Goal: Task Accomplishment & Management: Manage account settings

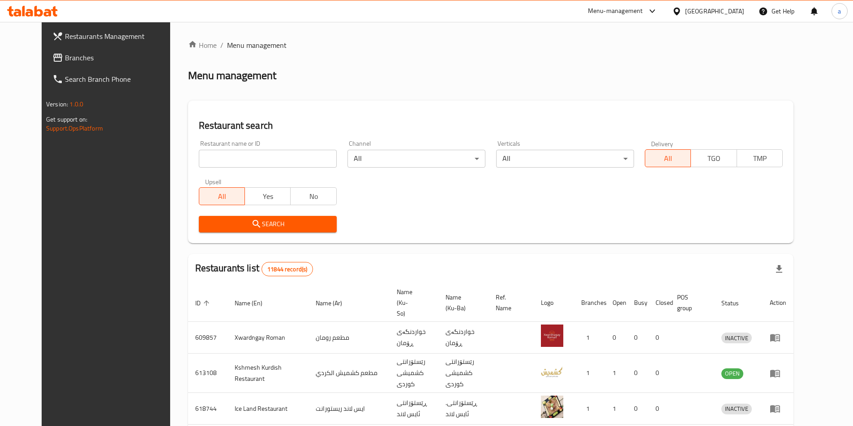
click at [65, 58] on span "Branches" at bounding box center [121, 57] width 112 height 11
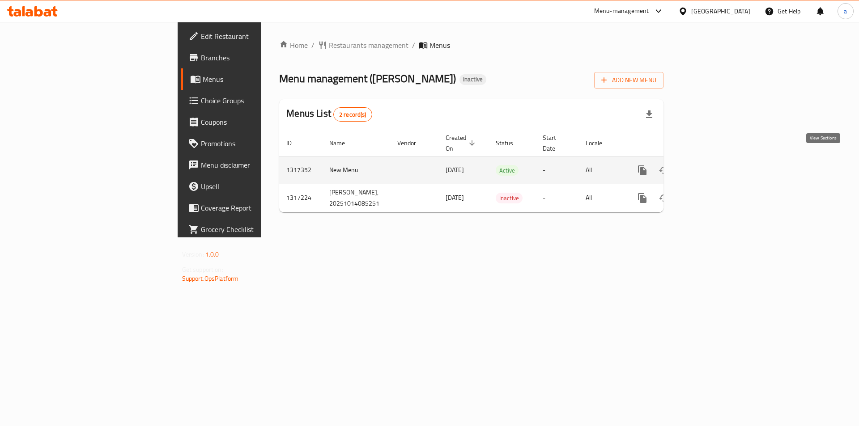
click at [712, 165] on icon "enhanced table" at bounding box center [707, 170] width 11 height 11
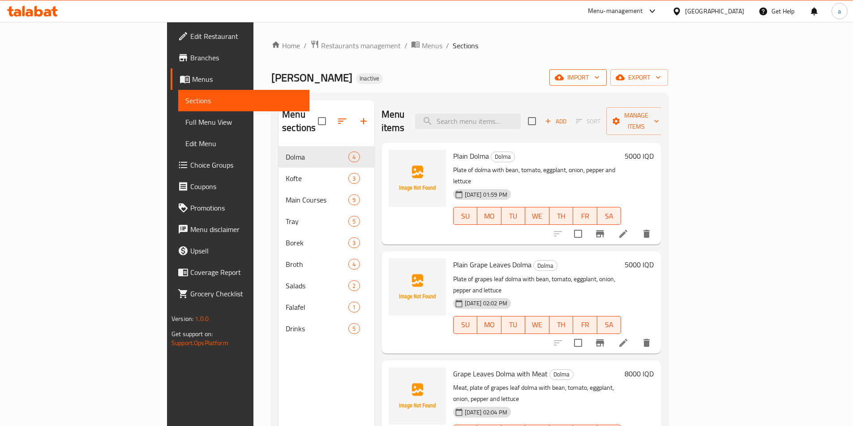
click at [563, 78] on icon "button" at bounding box center [558, 78] width 9 height 6
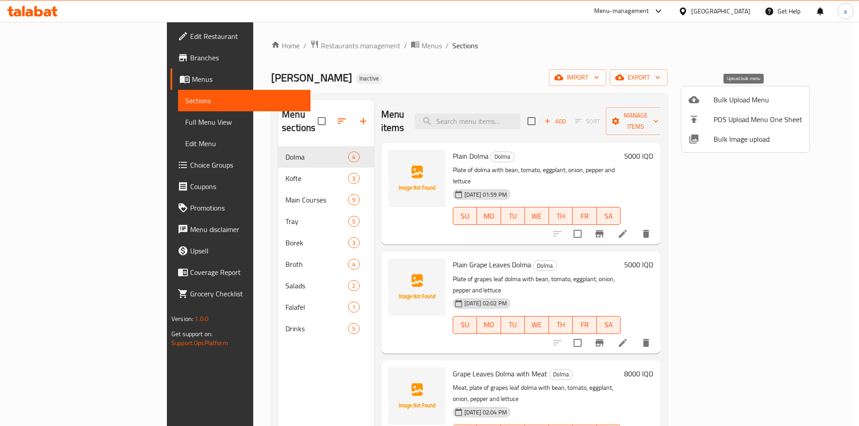
click at [712, 95] on div at bounding box center [701, 99] width 25 height 11
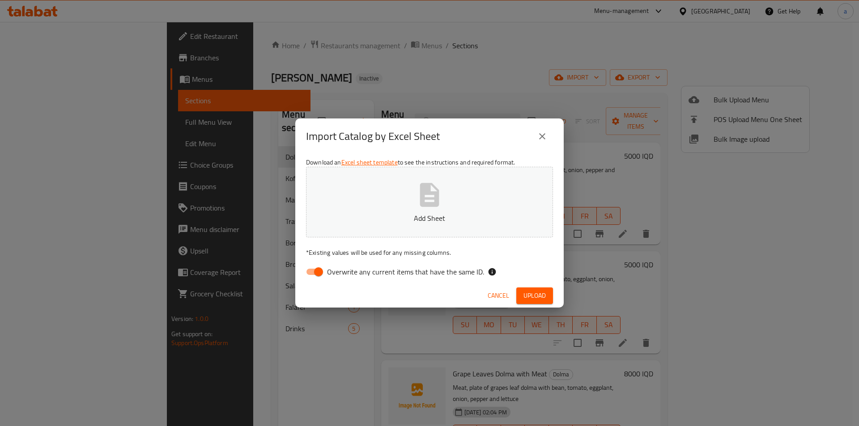
click at [310, 276] on input "Overwrite any current items that have the same ID." at bounding box center [318, 272] width 51 height 17
checkbox input "false"
click at [354, 211] on button "Add Sheet" at bounding box center [429, 202] width 247 height 71
click at [539, 294] on span "Upload" at bounding box center [535, 295] width 22 height 11
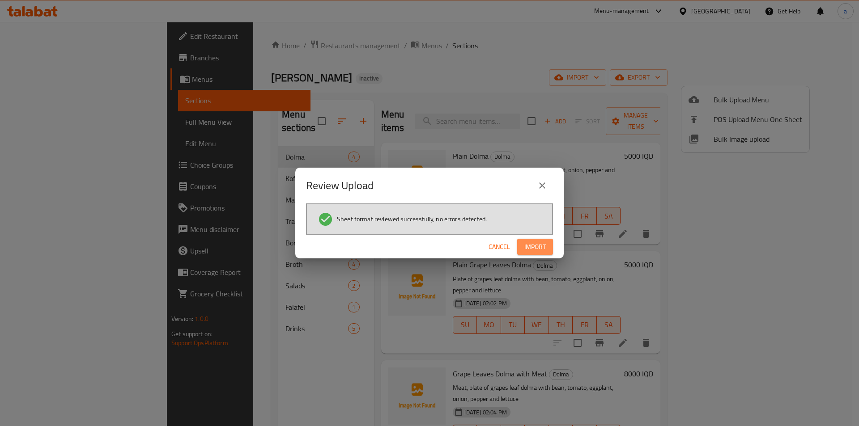
click at [534, 245] on span "Import" at bounding box center [534, 247] width 21 height 11
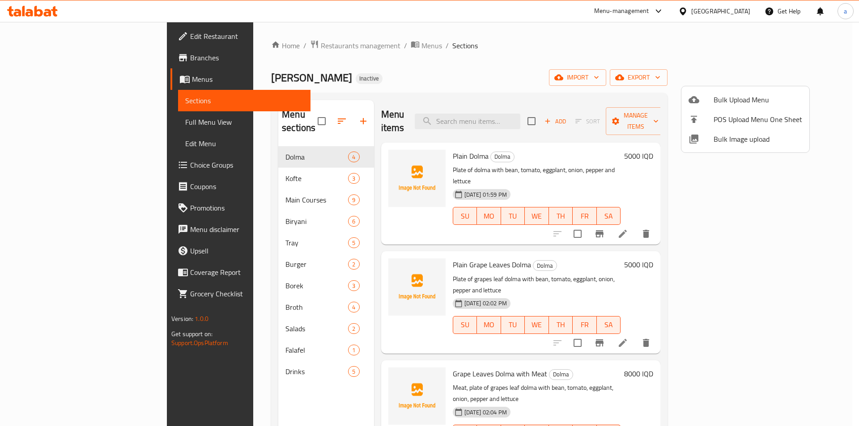
click at [198, 361] on div at bounding box center [429, 213] width 859 height 426
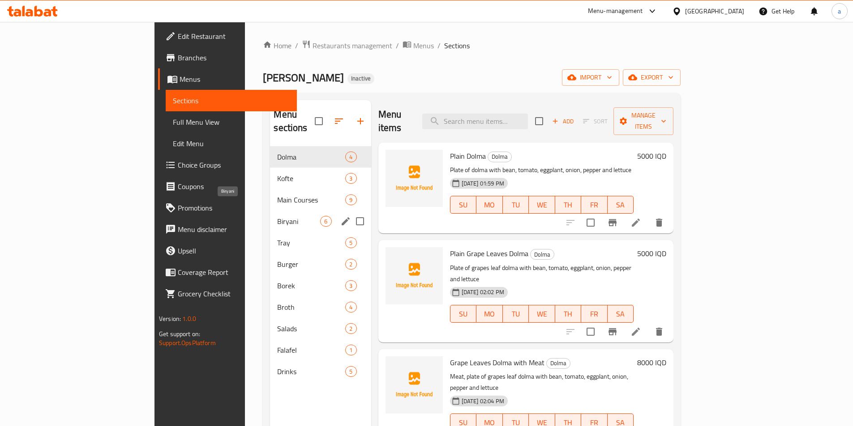
click at [277, 216] on span "Biryani" at bounding box center [298, 221] width 43 height 11
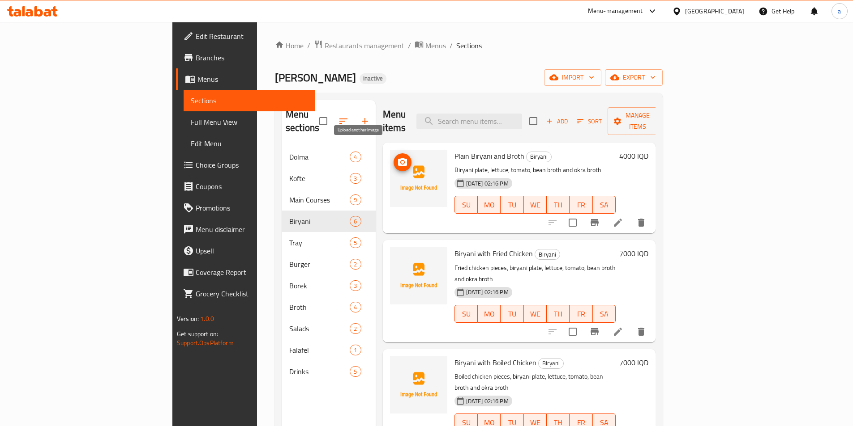
click at [397, 157] on icon "upload picture" at bounding box center [402, 162] width 11 height 11
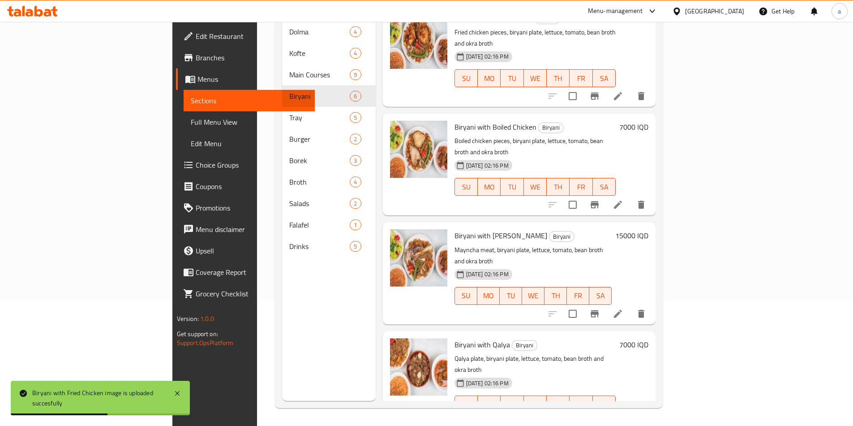
scroll to position [183, 0]
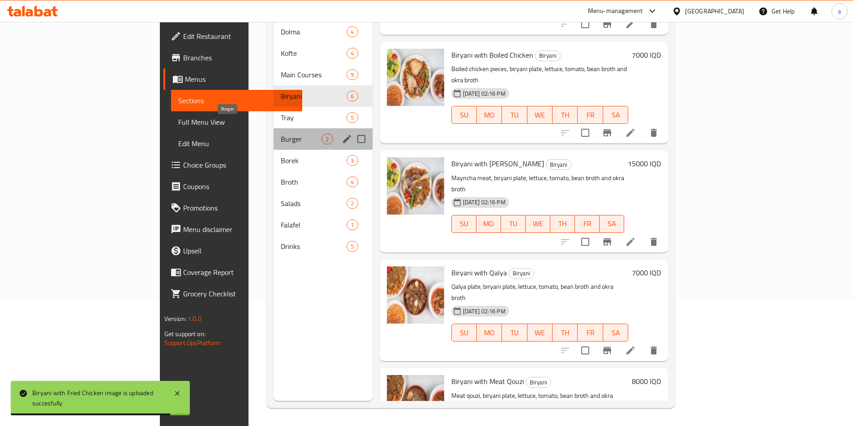
click at [281, 134] on span "Burger" at bounding box center [301, 139] width 41 height 11
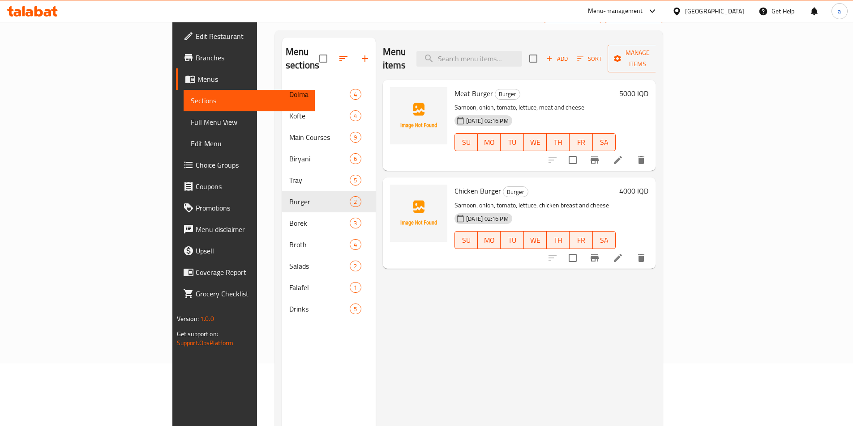
scroll to position [6, 0]
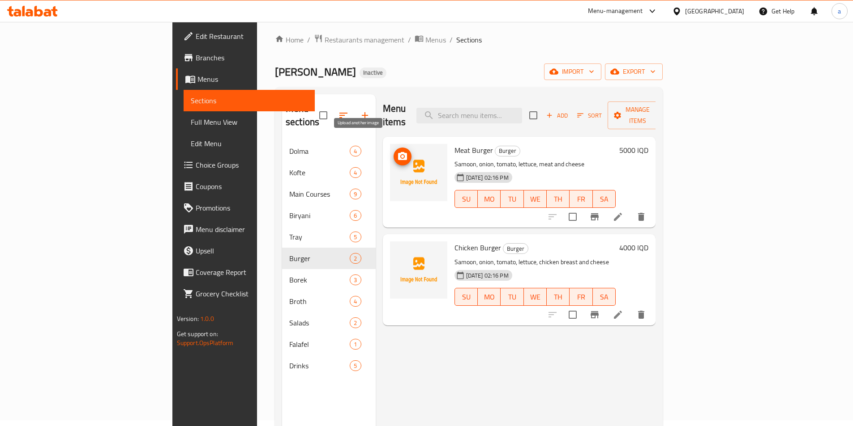
click at [397, 151] on icon "upload picture" at bounding box center [402, 156] width 11 height 11
drag, startPoint x: 408, startPoint y: 236, endPoint x: 456, endPoint y: 234, distance: 47.9
click at [456, 238] on div "Chicken Burger Burger Samoon, onion, tomato, lettuce, chicken breast and cheese…" at bounding box center [535, 280] width 169 height 84
copy span "Chicken Burger"
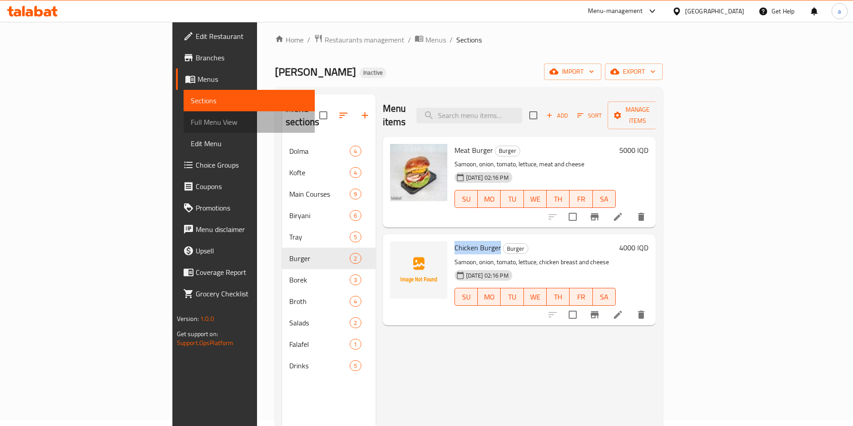
click at [183, 116] on link "Full Menu View" at bounding box center [248, 121] width 131 height 21
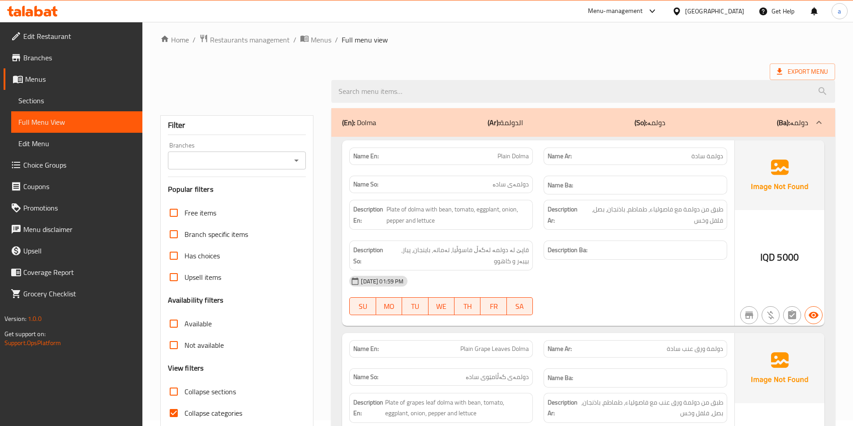
click at [294, 155] on icon "Open" at bounding box center [296, 160] width 11 height 11
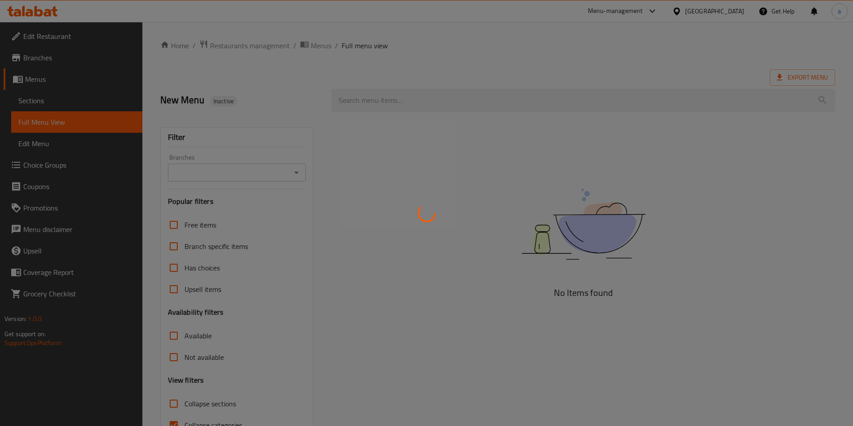
click at [297, 179] on div at bounding box center [426, 213] width 853 height 426
click at [297, 171] on div at bounding box center [426, 213] width 853 height 426
click at [293, 170] on div at bounding box center [426, 213] width 853 height 426
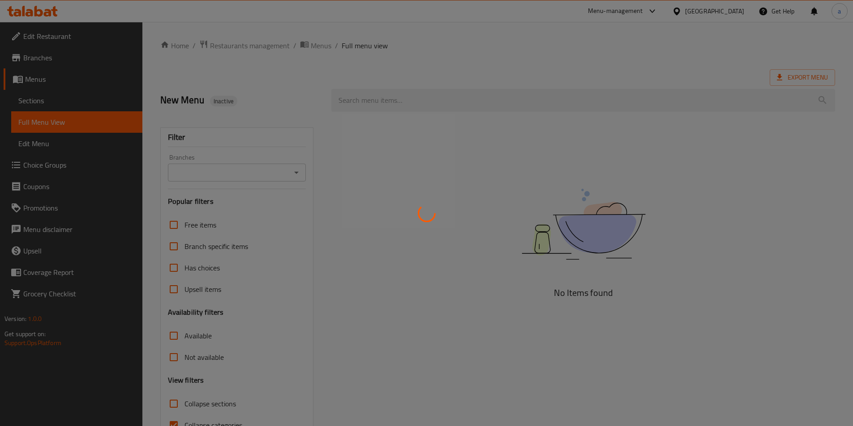
click at [293, 170] on div at bounding box center [426, 213] width 853 height 426
click at [187, 97] on div at bounding box center [426, 213] width 853 height 426
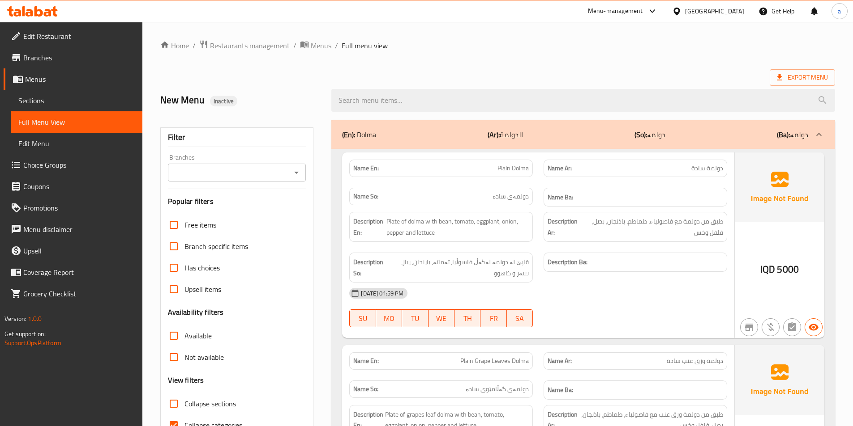
click at [275, 176] on input "Branches" at bounding box center [230, 172] width 118 height 13
click at [268, 179] on div "Branches" at bounding box center [237, 173] width 138 height 18
click at [288, 176] on input "Branches" at bounding box center [230, 172] width 118 height 13
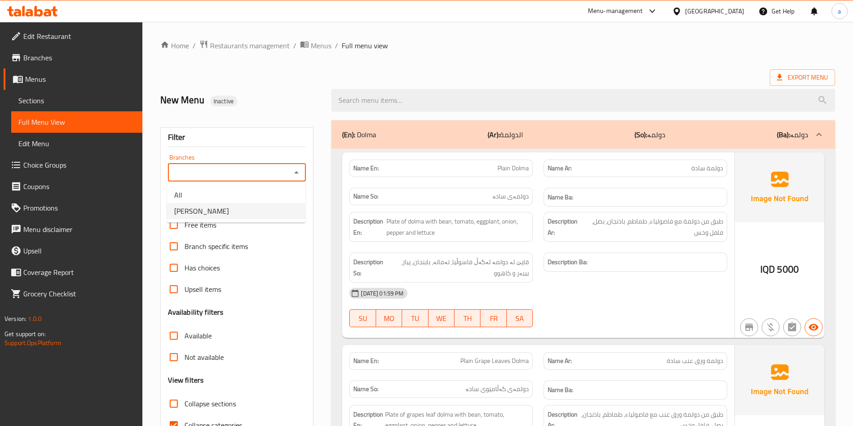
click at [276, 209] on li "[PERSON_NAME]" at bounding box center [236, 211] width 138 height 16
type input "[PERSON_NAME]"
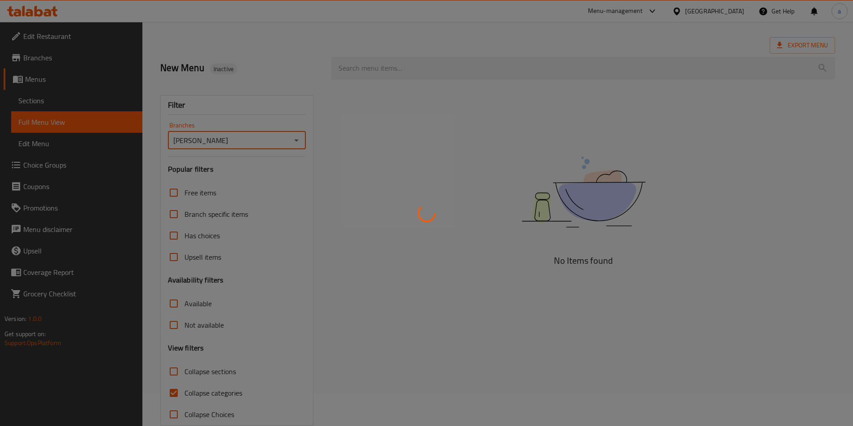
scroll to position [50, 0]
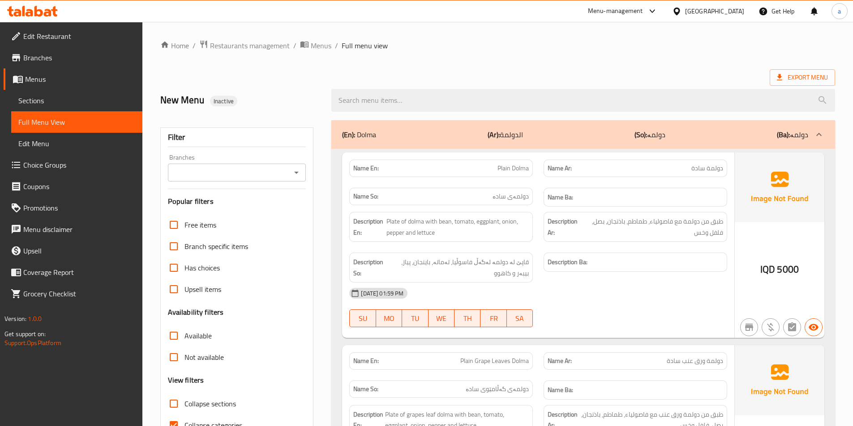
click at [267, 176] on input "Branches" at bounding box center [230, 172] width 118 height 13
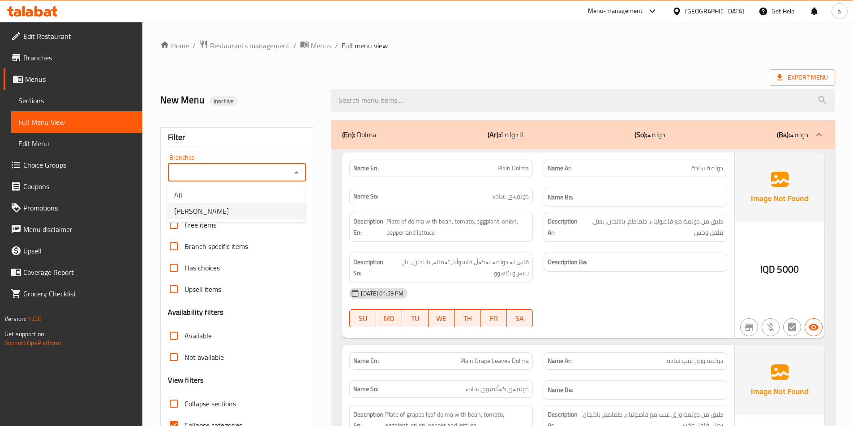
click at [255, 206] on li "[PERSON_NAME]" at bounding box center [236, 211] width 138 height 16
type input "[PERSON_NAME]"
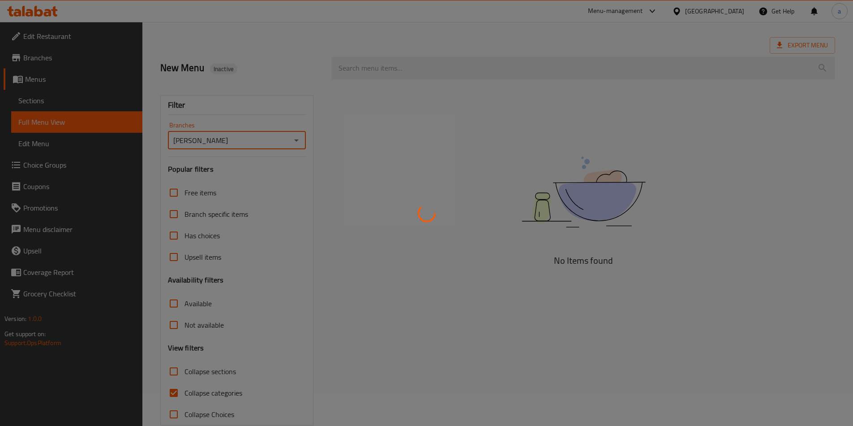
scroll to position [50, 0]
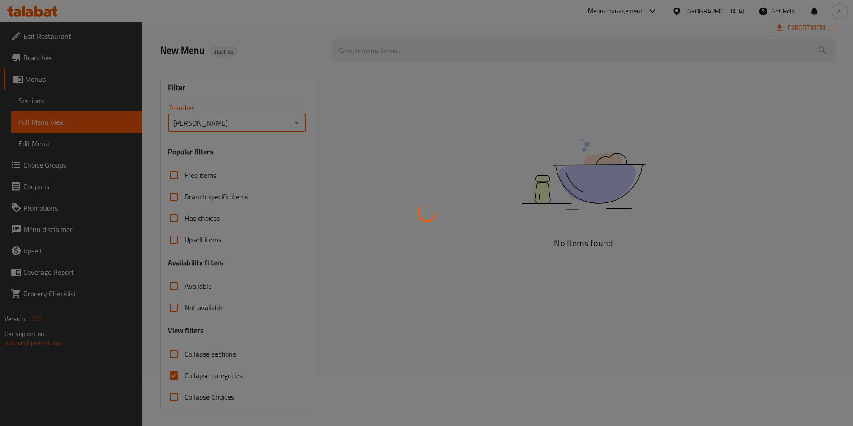
click at [202, 357] on div at bounding box center [426, 213] width 853 height 426
click at [183, 354] on div at bounding box center [426, 213] width 853 height 426
click at [175, 368] on div at bounding box center [426, 213] width 853 height 426
click at [171, 354] on div at bounding box center [426, 213] width 853 height 426
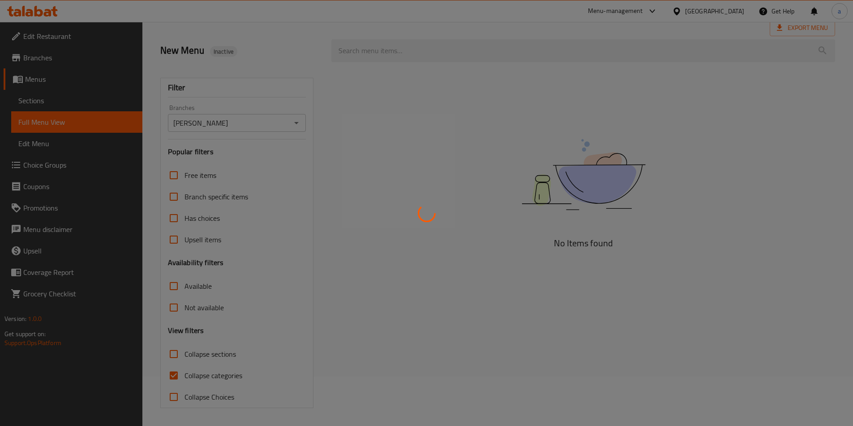
click at [171, 354] on div at bounding box center [426, 213] width 853 height 426
click at [421, 97] on div at bounding box center [426, 213] width 853 height 426
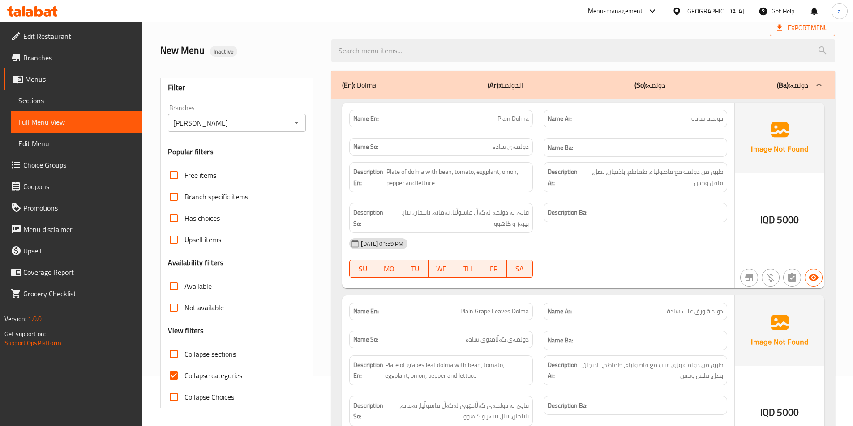
click at [194, 353] on span "Collapse sections" at bounding box center [209, 354] width 51 height 11
click at [184, 353] on input "Collapse sections" at bounding box center [173, 354] width 21 height 21
checkbox input "true"
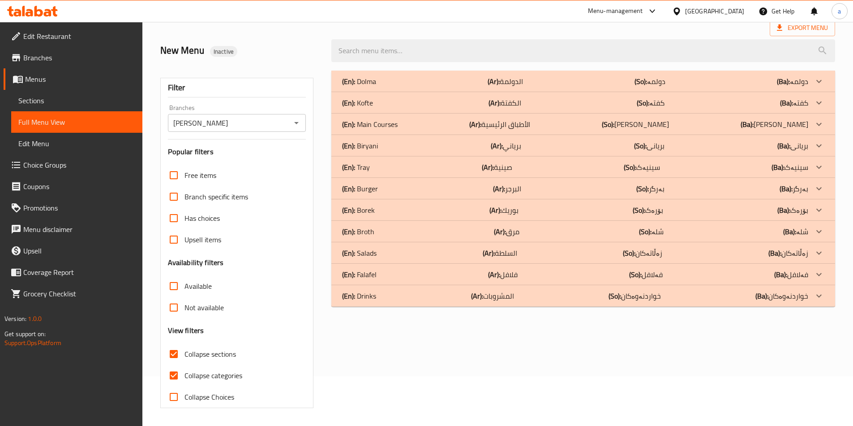
click at [528, 188] on div "(En): Burger (Ar): البرجر (So): بەرگر (Ba): بەرگر" at bounding box center [575, 188] width 466 height 11
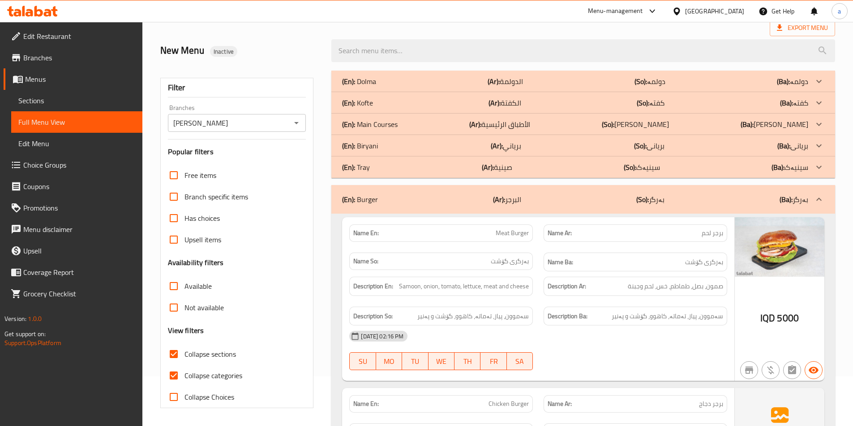
click at [521, 141] on div "(En): [PERSON_NAME] (Ar): برياني (So): بریانی (Ba): بریانی" at bounding box center [575, 146] width 466 height 11
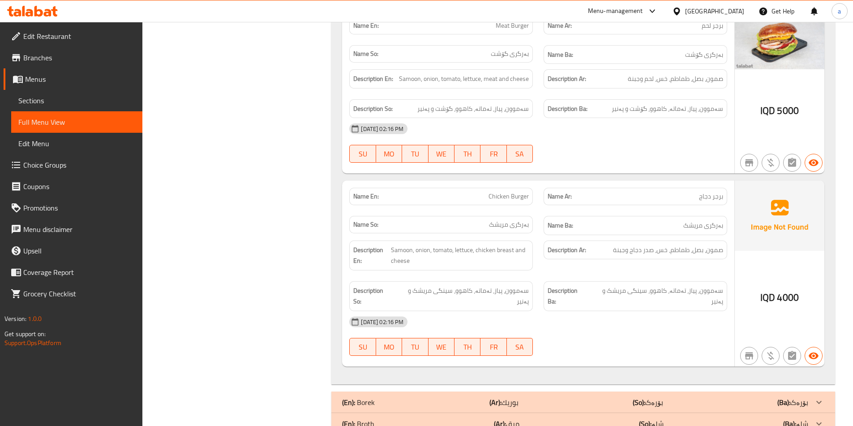
scroll to position [1412, 0]
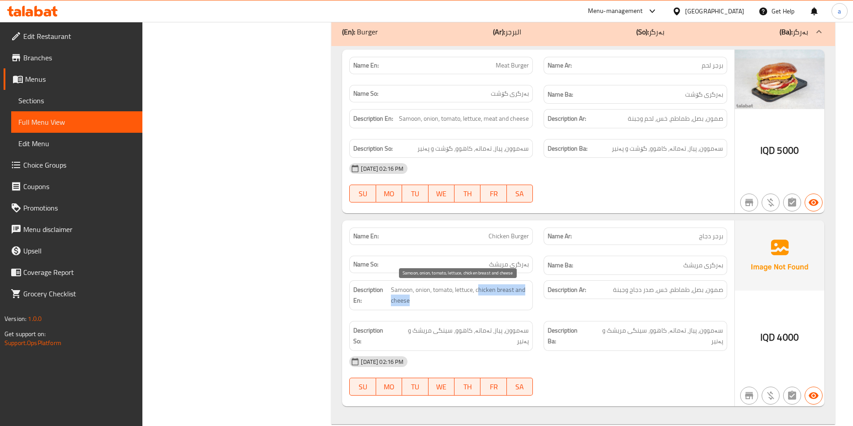
drag, startPoint x: 480, startPoint y: 290, endPoint x: 500, endPoint y: 296, distance: 20.5
click at [499, 296] on span "Samoon, onion, tomato, lettuce, chicken breast and cheese" at bounding box center [460, 296] width 138 height 22
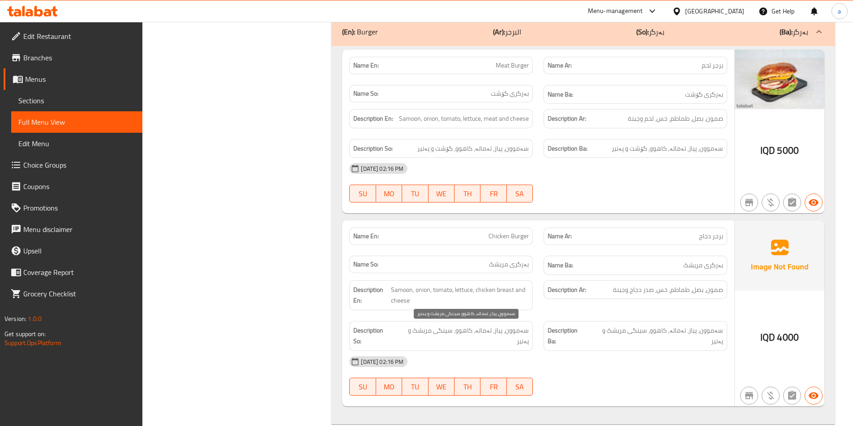
click at [485, 334] on span "سەموون، پیاز، تەماتە، کاهوو، سینگی مریشک و پەنیر" at bounding box center [461, 336] width 134 height 22
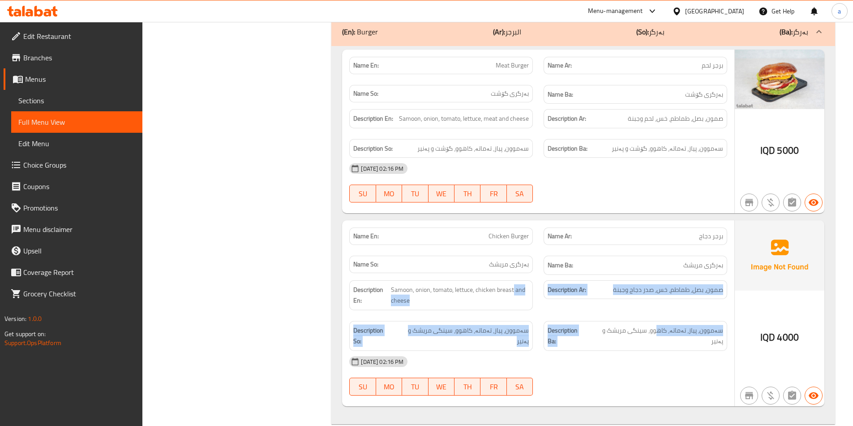
drag, startPoint x: 515, startPoint y: 278, endPoint x: 658, endPoint y: 316, distance: 148.2
click at [658, 316] on div "Description En: Samoon, onion, tomato, lettuce, chicken breast and cheese Descr…" at bounding box center [538, 315] width 388 height 81
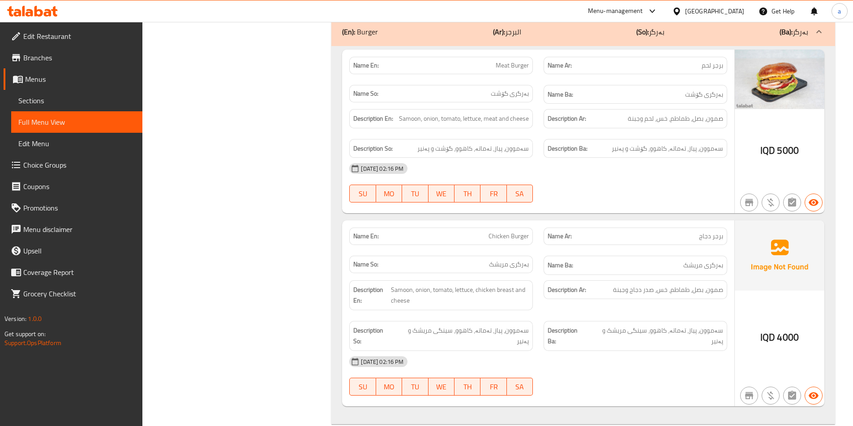
click at [644, 256] on div "Name Ba: بەرگری مریشک" at bounding box center [634, 265] width 183 height 19
drag, startPoint x: 646, startPoint y: 230, endPoint x: 487, endPoint y: 250, distance: 159.6
click at [497, 261] on div "Name En: Chicken Burger Name Ar: برجر دجاج Name So: بەرگری مریشک Name Ba: بەرگر…" at bounding box center [538, 251] width 388 height 58
drag, startPoint x: 485, startPoint y: 239, endPoint x: 639, endPoint y: 272, distance: 157.5
click at [639, 272] on div "Name En: Chicken Burger Name Ar: برجر دجاج Name So: بەرگری مریشک Name Ba: بەرگر…" at bounding box center [538, 251] width 388 height 58
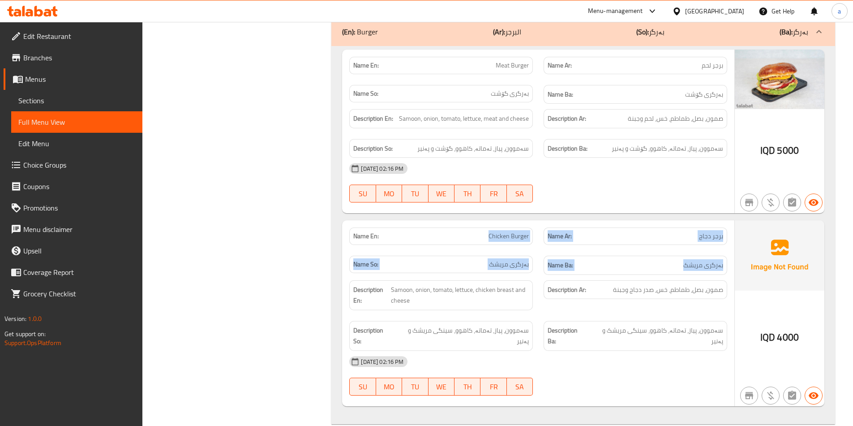
click at [650, 261] on h6 "Name Ba: بەرگری مریشک" at bounding box center [634, 265] width 175 height 11
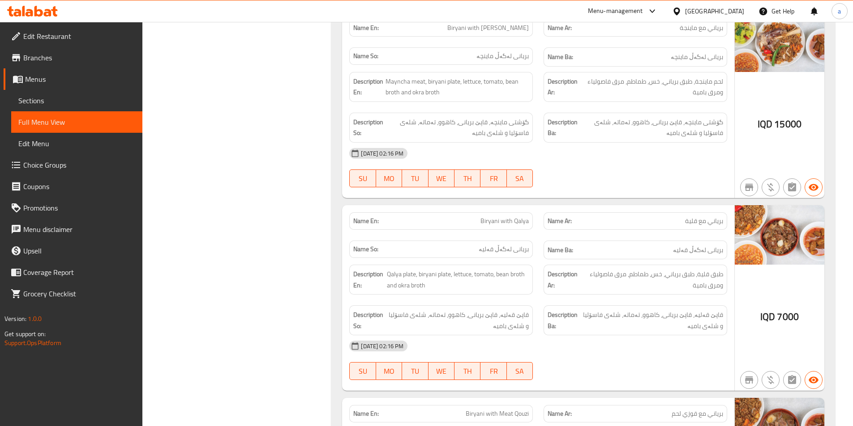
scroll to position [756, 0]
